Goal: Check status: Check status

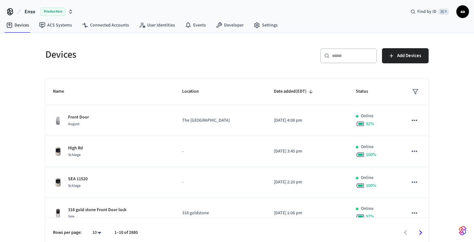
click at [341, 56] on input "text" at bounding box center [352, 56] width 41 height 6
paste input "**********"
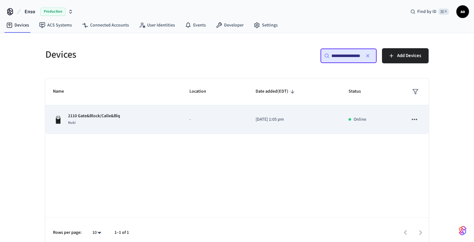
type input "**********"
click at [95, 117] on p "2110 Gate&Block/Calle&Blq" at bounding box center [94, 116] width 52 height 7
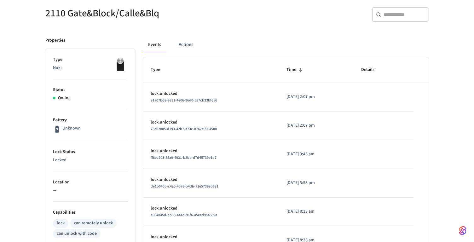
scroll to position [213, 0]
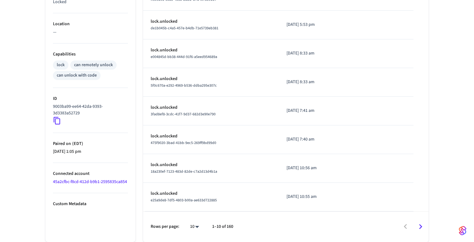
click at [198, 228] on body "Enso Production Find by ID ⌘ K aa Devices ACS Systems Connected Accounts User I…" at bounding box center [237, 14] width 474 height 455
click at [195, 222] on li "100" at bounding box center [192, 223] width 17 height 17
type input "***"
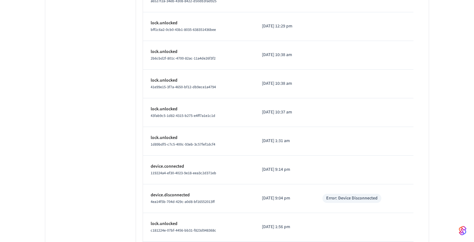
scroll to position [1293, 0]
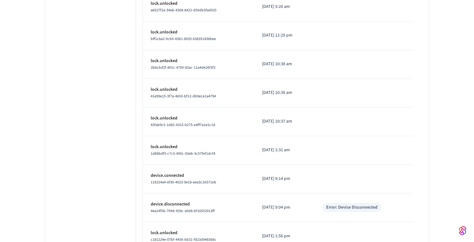
click at [164, 117] on p "lock.unlocked" at bounding box center [199, 118] width 96 height 7
click at [170, 90] on p "lock.unlocked" at bounding box center [199, 89] width 96 height 7
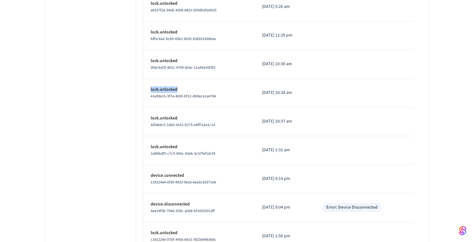
click at [170, 90] on p "lock.unlocked" at bounding box center [199, 89] width 96 height 7
click at [169, 67] on span "2b6cbd2f-801c-4700-82ac-11a4de26f3f2" at bounding box center [183, 67] width 65 height 5
click at [169, 32] on p "lock.unlocked" at bounding box center [199, 32] width 96 height 7
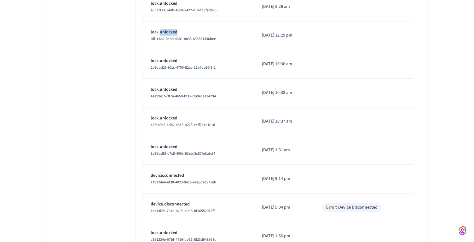
click at [169, 32] on p "lock.unlocked" at bounding box center [199, 32] width 96 height 7
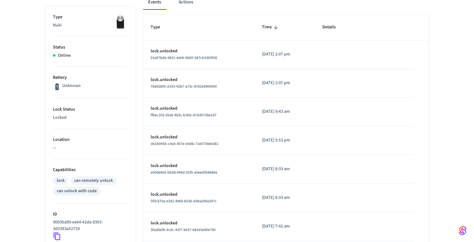
scroll to position [104, 0]
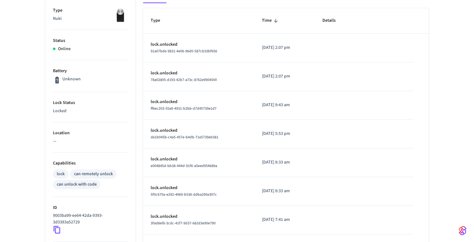
drag, startPoint x: 299, startPoint y: 163, endPoint x: 279, endPoint y: 163, distance: 19.9
click at [279, 163] on p "[DATE] 8:33 am" at bounding box center [285, 162] width 46 height 7
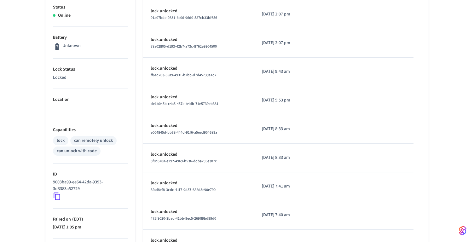
scroll to position [139, 0]
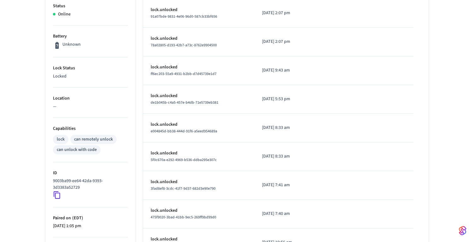
click at [290, 99] on p "[DATE] 5:53 pm" at bounding box center [285, 99] width 46 height 7
click at [167, 97] on p "lock.unlocked" at bounding box center [199, 96] width 96 height 7
